Goal: Transaction & Acquisition: Subscribe to service/newsletter

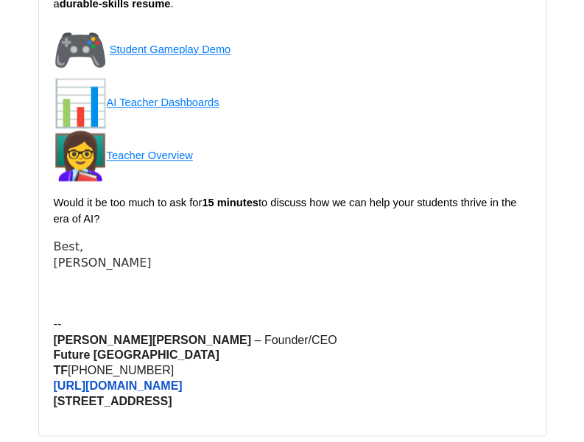
scroll to position [18182, 0]
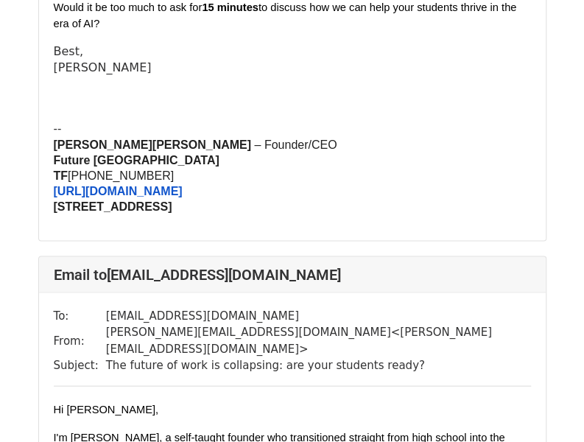
scroll to position [7737, 0]
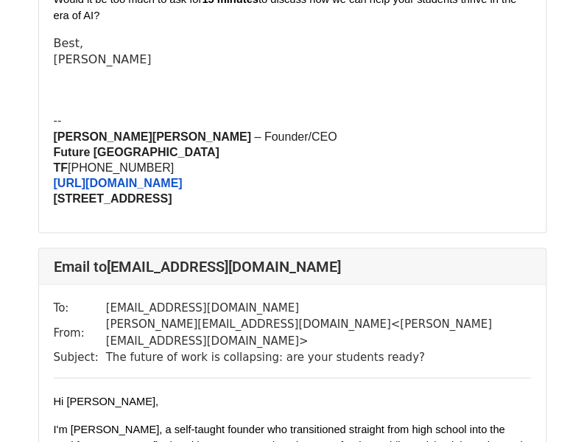
click at [196, 393] on p "Hi Michelle," at bounding box center [292, 401] width 477 height 16
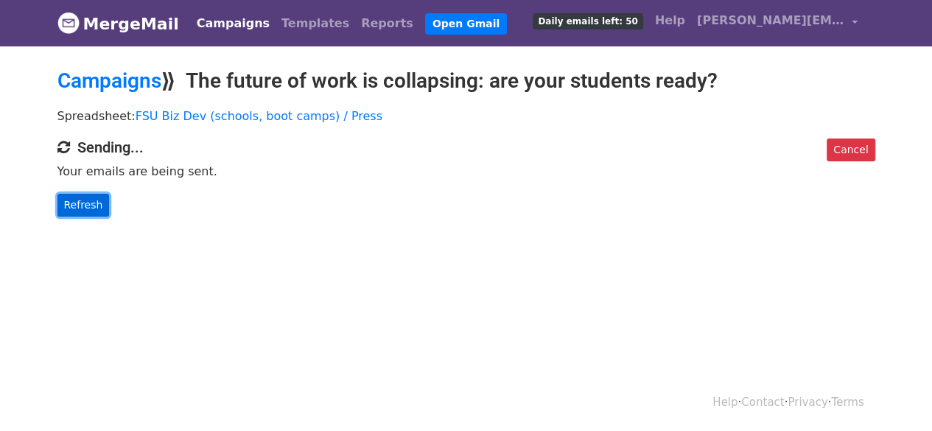
click at [77, 197] on link "Refresh" at bounding box center [83, 205] width 52 height 23
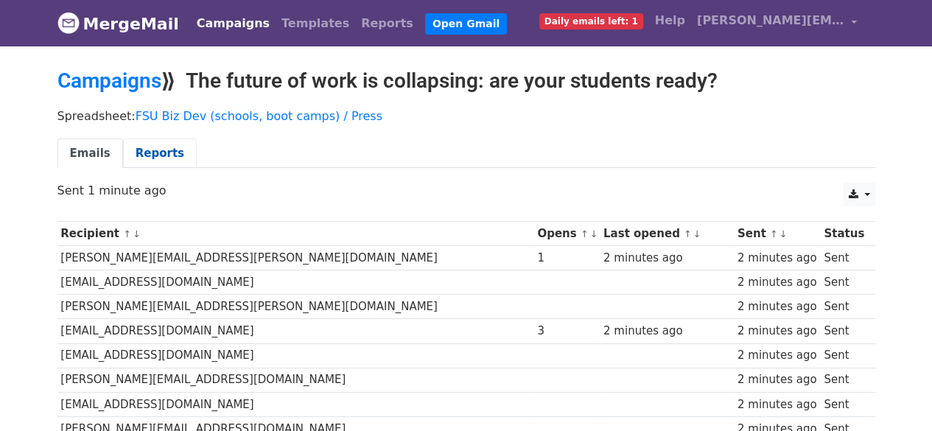
click at [141, 152] on link "Reports" at bounding box center [160, 154] width 74 height 30
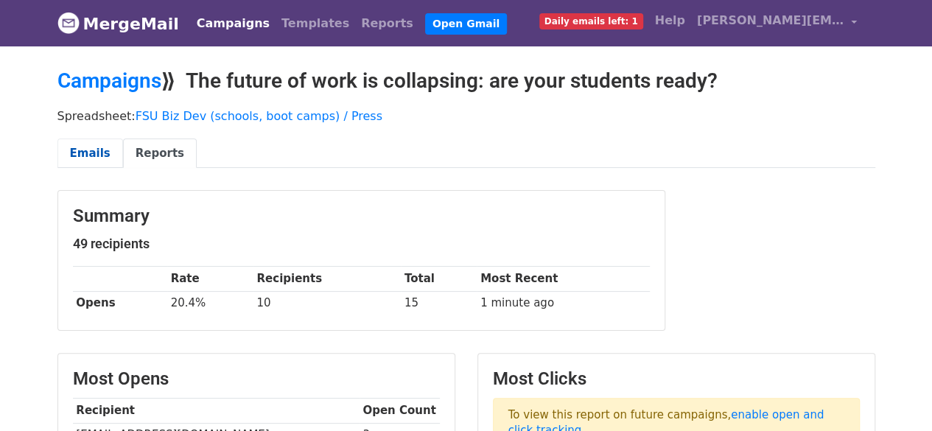
click at [90, 147] on link "Emails" at bounding box center [90, 154] width 66 height 30
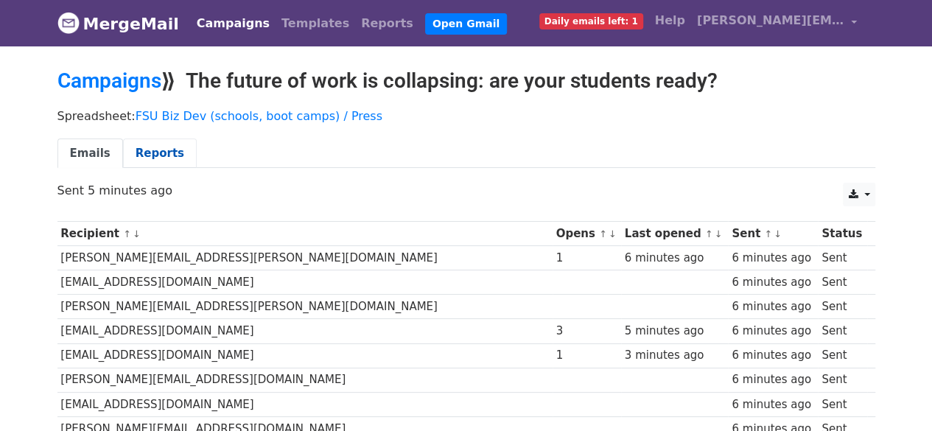
click at [144, 144] on link "Reports" at bounding box center [160, 154] width 74 height 30
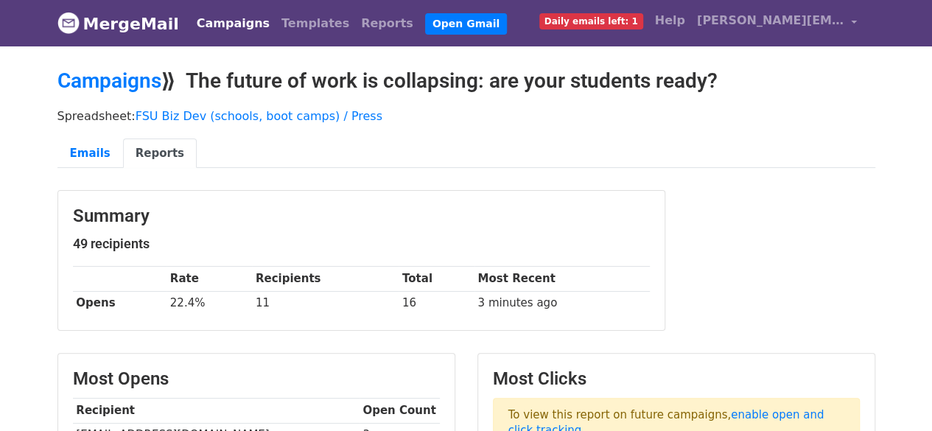
scroll to position [377, 0]
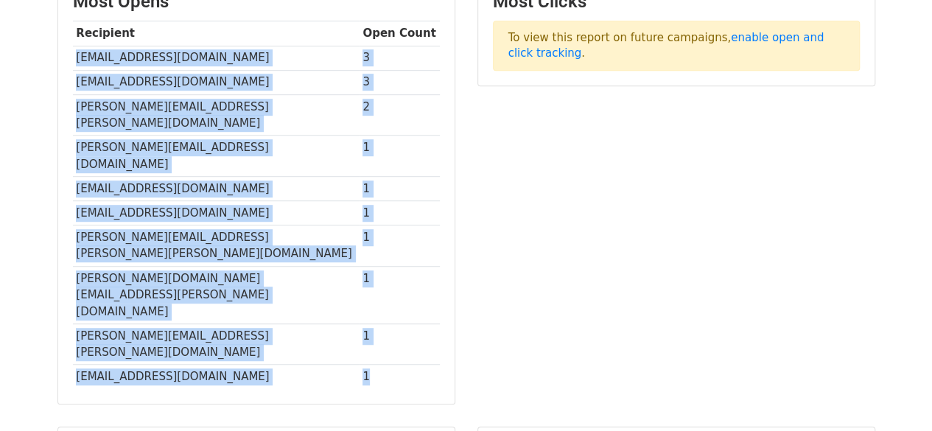
drag, startPoint x: 351, startPoint y: 279, endPoint x: 75, endPoint y: 49, distance: 359.4
click at [75, 49] on tbody "Recipient Open Count sripley@hpregional.org 3 ajohnsen@san.rr.com 3 flannery.co…" at bounding box center [256, 205] width 367 height 368
copy tbody "sripley@hpregional.org 3 ajohnsen@san.rr.com 3 flannery.colleen@cusd80.com 2 de…"
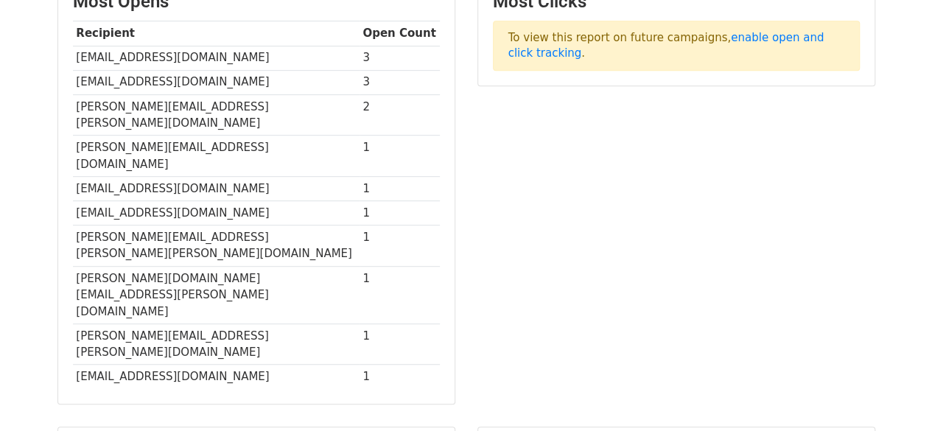
click at [10, 191] on body "MergeMail Campaigns Templates Reports Open Gmail Daily emails left: 1 Help lawr…" at bounding box center [466, 117] width 932 height 988
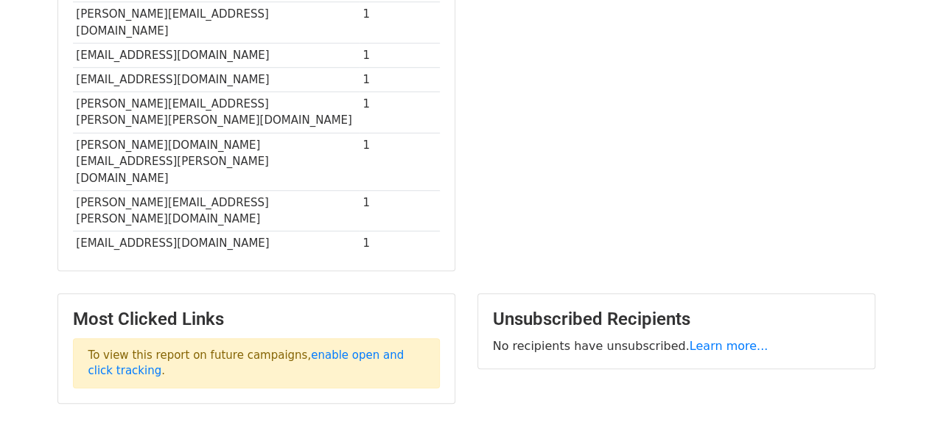
scroll to position [0, 0]
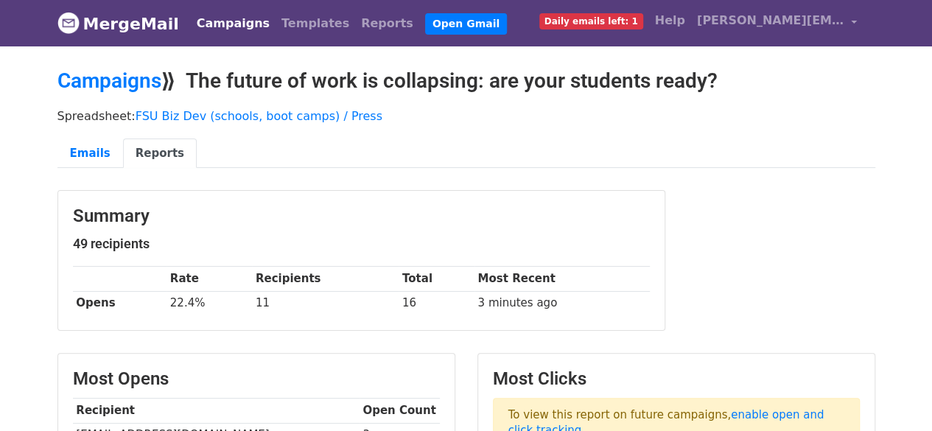
click at [224, 27] on link "Campaigns" at bounding box center [233, 23] width 85 height 29
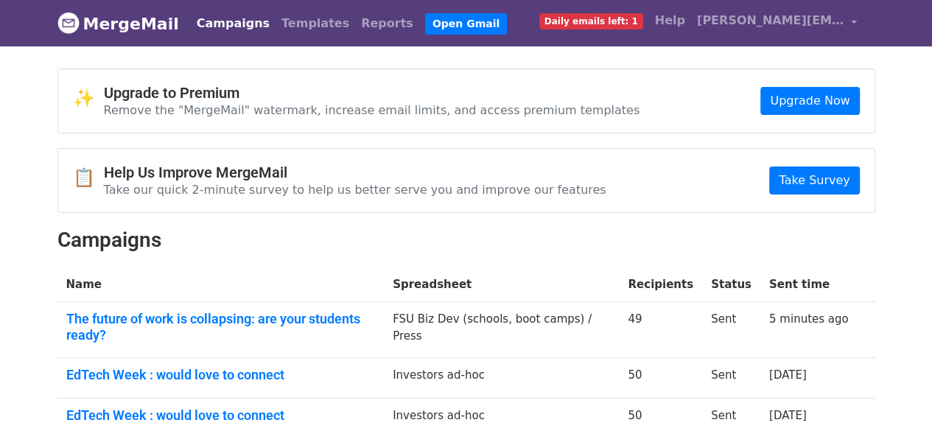
click at [629, 21] on span "Daily emails left: 1" at bounding box center [591, 21] width 104 height 16
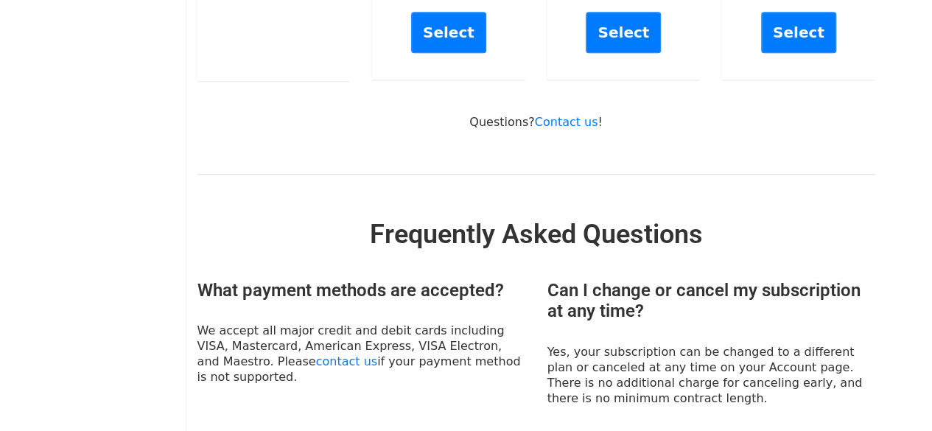
scroll to position [62, 0]
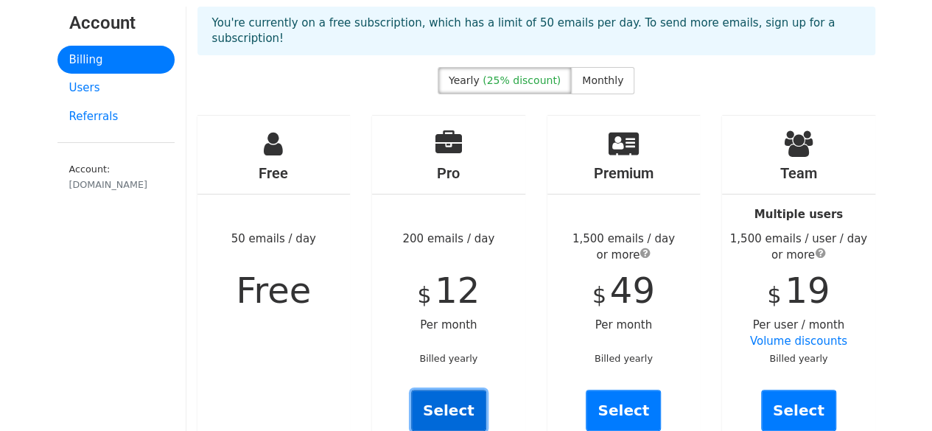
click at [450, 393] on link "Select" at bounding box center [448, 410] width 75 height 41
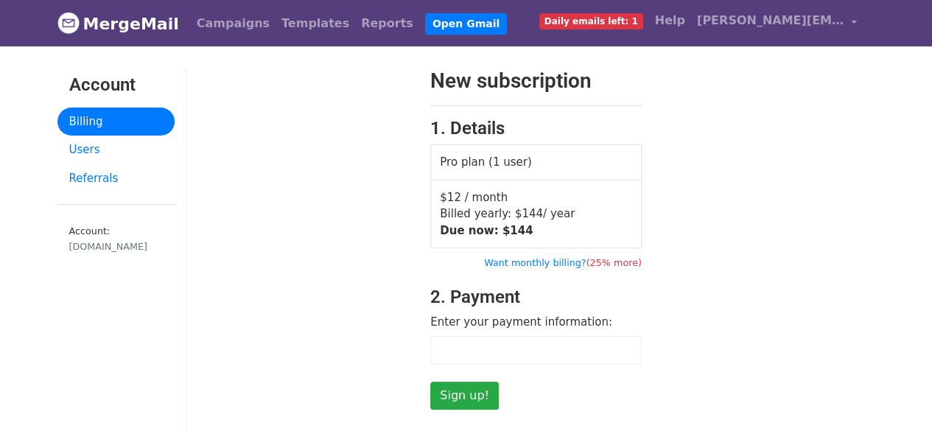
scroll to position [265, 0]
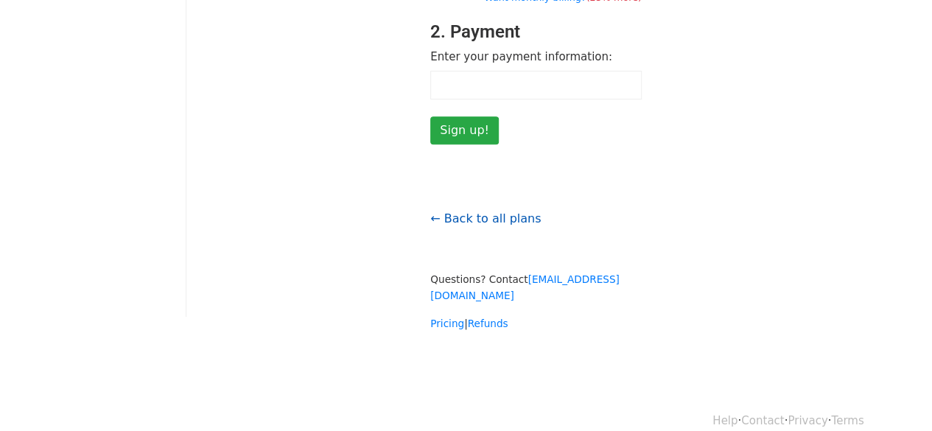
click at [452, 218] on link "← Back to all plans" at bounding box center [485, 218] width 111 height 14
